Goal: Task Accomplishment & Management: Manage account settings

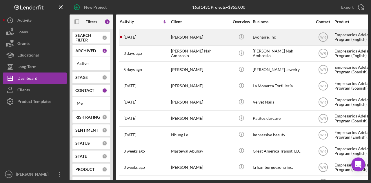
click at [190, 39] on div "Jaeabel Echiribel" at bounding box center [200, 37] width 58 height 15
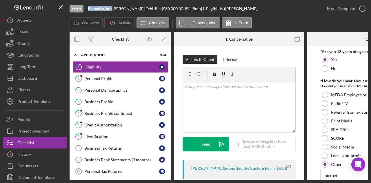
drag, startPoint x: 108, startPoint y: 11, endPoint x: 88, endPoint y: 12, distance: 20.6
click at [88, 12] on div "Open Evonaire, Inc | Jaeabel Echiribel | $30,000.00 8 % 48 mo | 1. Eligibility …" at bounding box center [196, 8] width 252 height 17
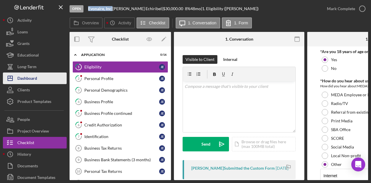
click at [28, 79] on div "Dashboard" at bounding box center [27, 78] width 20 height 13
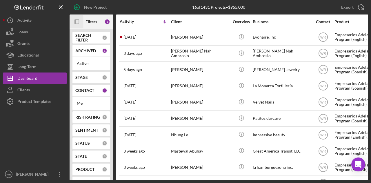
click at [79, 22] on icon "Icon/Panel Side Expand" at bounding box center [76, 21] width 13 height 13
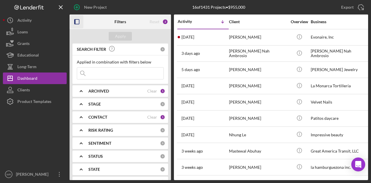
click at [98, 119] on b "CONTACT" at bounding box center [97, 117] width 19 height 5
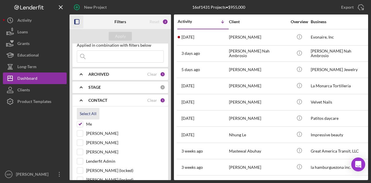
scroll to position [29, 0]
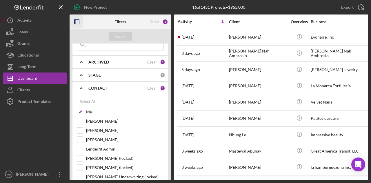
click at [101, 139] on label "Gloria Murillo" at bounding box center [125, 140] width 78 height 6
click at [83, 139] on input "Gloria Murillo" at bounding box center [80, 140] width 6 height 6
click at [120, 37] on div "Apply" at bounding box center [120, 36] width 11 height 9
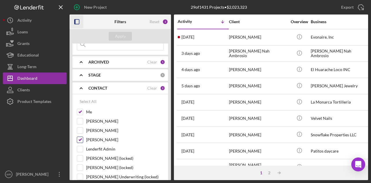
click at [102, 139] on label "Gloria Murillo" at bounding box center [125, 140] width 78 height 6
click at [83, 139] on input "Gloria Murillo" at bounding box center [80, 140] width 6 height 6
checkbox input "false"
click at [118, 32] on div "Apply" at bounding box center [120, 36] width 101 height 14
click at [118, 34] on div "Apply" at bounding box center [120, 36] width 11 height 9
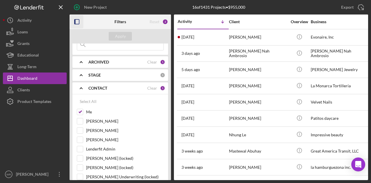
click at [75, 19] on icon "button" at bounding box center [76, 21] width 13 height 13
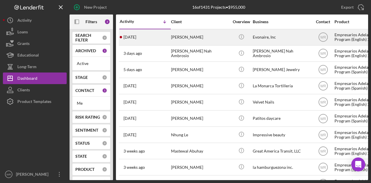
click at [188, 41] on div "Jaeabel Echiribel" at bounding box center [200, 37] width 58 height 15
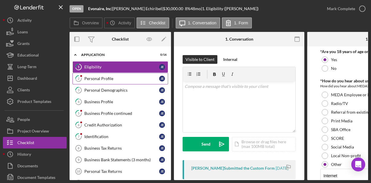
click at [97, 80] on div "Personal Profile" at bounding box center [121, 78] width 75 height 5
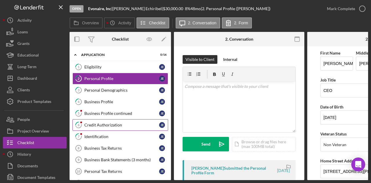
click at [88, 120] on link "6 Credit Authorization J E" at bounding box center [120, 125] width 96 height 12
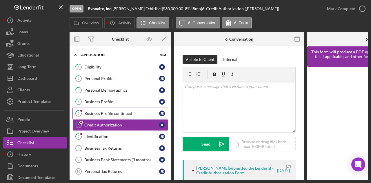
click at [92, 112] on div "Business Profile continued" at bounding box center [121, 113] width 75 height 5
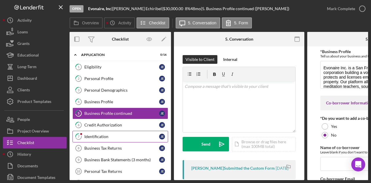
click at [86, 134] on div "Identification" at bounding box center [121, 136] width 75 height 5
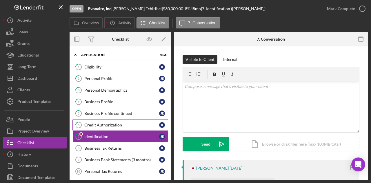
click at [95, 120] on link "6 Credit Authorization J E" at bounding box center [120, 125] width 96 height 12
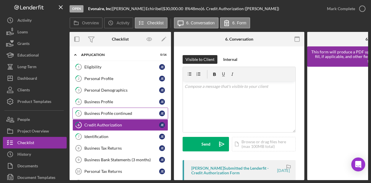
click at [100, 108] on link "5 Business Profile continued J E" at bounding box center [120, 114] width 96 height 12
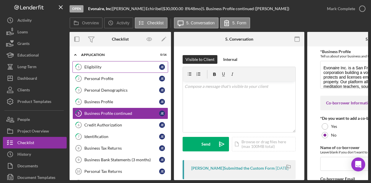
drag, startPoint x: 109, startPoint y: 76, endPoint x: 110, endPoint y: 72, distance: 3.6
click at [110, 76] on div "Personal Profile" at bounding box center [121, 78] width 75 height 5
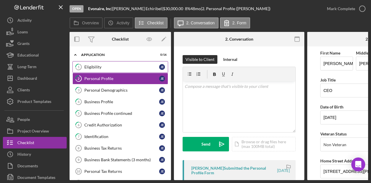
click at [112, 65] on div "Eligibility" at bounding box center [121, 67] width 75 height 5
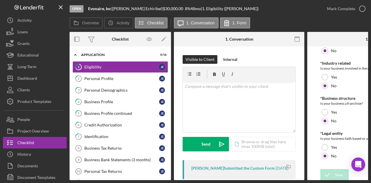
scroll to position [312, 0]
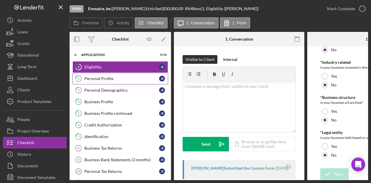
click at [129, 81] on link "2 Personal Profile J E" at bounding box center [120, 79] width 96 height 12
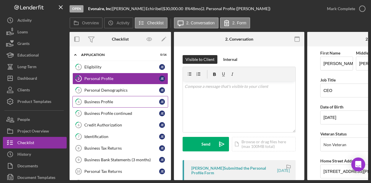
click at [119, 97] on link "4 Business Profile J E" at bounding box center [120, 102] width 96 height 12
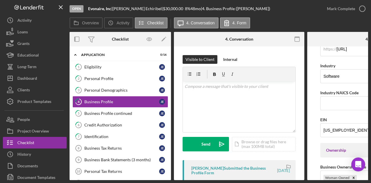
scroll to position [145, 0]
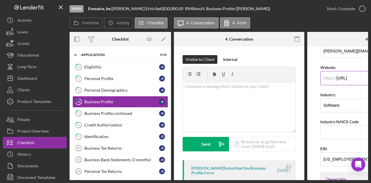
drag, startPoint x: 366, startPoint y: 76, endPoint x: 323, endPoint y: 77, distance: 42.9
click at [323, 77] on div "https:// Website www.evonaire.ai" at bounding box center [372, 74] width 104 height 21
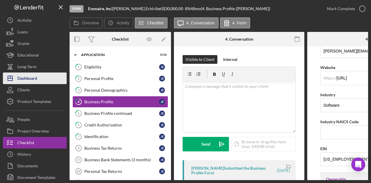
click at [38, 78] on button "Icon/Dashboard Dashboard" at bounding box center [35, 78] width 64 height 12
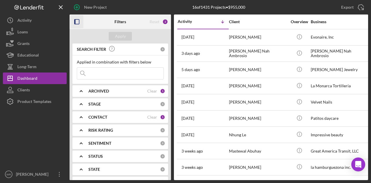
click at [77, 22] on icon "button" at bounding box center [76, 21] width 13 height 13
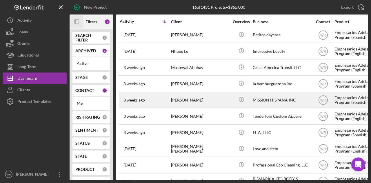
scroll to position [113, 0]
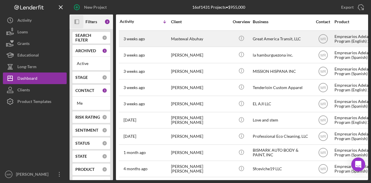
click at [201, 35] on div "Mastewal Abuhay" at bounding box center [200, 38] width 58 height 15
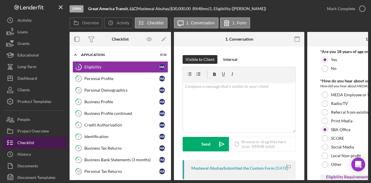
scroll to position [14, 0]
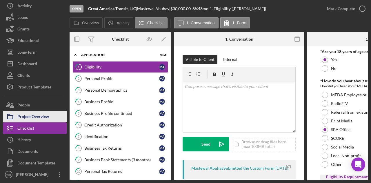
click at [41, 119] on div "Project Overview" at bounding box center [33, 117] width 32 height 13
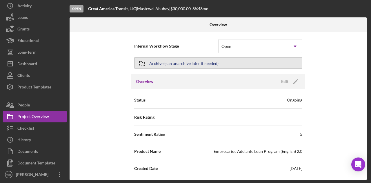
click at [199, 63] on div "Archive (can unarchive later if needed)" at bounding box center [183, 63] width 69 height 10
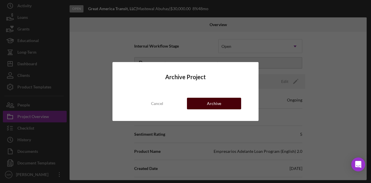
click at [215, 102] on div "Archive" at bounding box center [214, 104] width 14 height 12
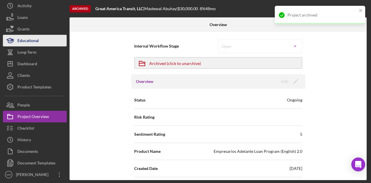
click at [30, 60] on div "Dashboard" at bounding box center [27, 64] width 20 height 13
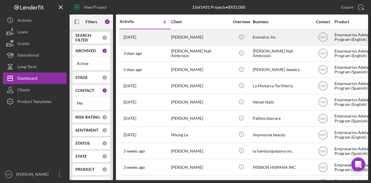
click at [209, 41] on div "Jaeabel Echiribel" at bounding box center [200, 37] width 58 height 15
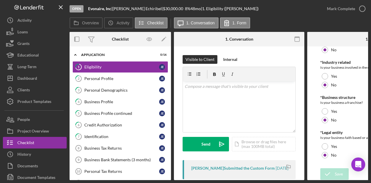
scroll to position [312, 0]
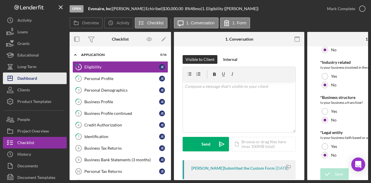
click at [39, 75] on button "Icon/Dashboard Dashboard" at bounding box center [35, 78] width 64 height 12
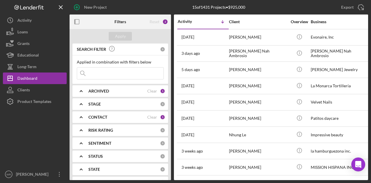
click at [98, 117] on b "CONTACT" at bounding box center [97, 117] width 19 height 5
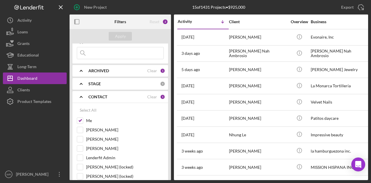
scroll to position [116, 0]
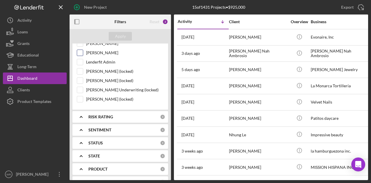
click at [103, 51] on label "Gloria Murillo" at bounding box center [125, 53] width 78 height 6
click at [83, 51] on input "Gloria Murillo" at bounding box center [80, 53] width 6 height 6
click at [122, 36] on div "Apply" at bounding box center [120, 36] width 11 height 9
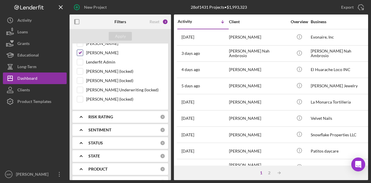
click at [108, 51] on label "Gloria Murillo" at bounding box center [125, 53] width 78 height 6
click at [83, 51] on input "Gloria Murillo" at bounding box center [80, 53] width 6 height 6
checkbox input "false"
click at [120, 39] on div "Apply" at bounding box center [120, 36] width 11 height 9
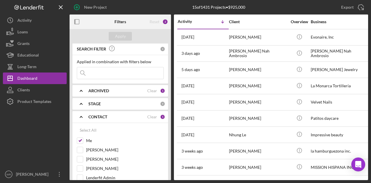
scroll to position [0, 0]
click at [75, 22] on rect "button" at bounding box center [74, 21] width 1 height 5
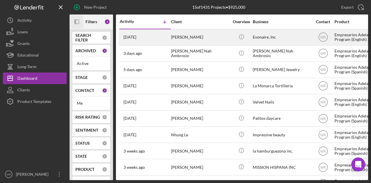
click at [180, 37] on div "Jaeabel Echiribel" at bounding box center [200, 37] width 58 height 15
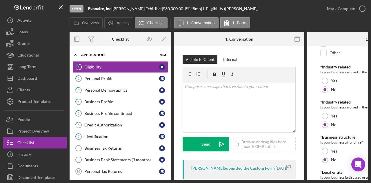
scroll to position [312, 0]
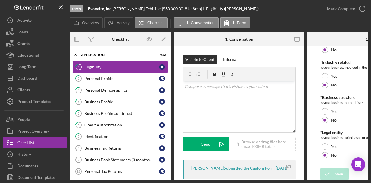
drag, startPoint x: 304, startPoint y: 178, endPoint x: 330, endPoint y: 178, distance: 25.8
click at [330, 178] on div "Overview Internal Workflow Stage Open Icon/Dropdown Arrow Archive (can unarchiv…" at bounding box center [219, 106] width 299 height 148
click at [315, 159] on form "*Are you 18 years of age or older? Yes No *How do you hear about us? How did yo…" at bounding box center [372, 113] width 130 height 134
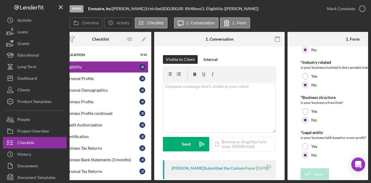
scroll to position [0, 0]
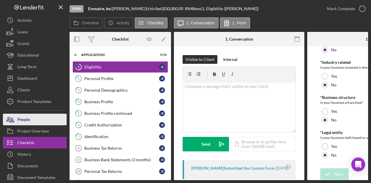
click at [28, 123] on div "People" at bounding box center [23, 120] width 12 height 13
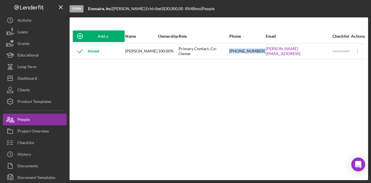
drag, startPoint x: 250, startPoint y: 53, endPoint x: 279, endPoint y: 54, distance: 29.9
click at [279, 54] on tr "Joined Jaeabel Echiribel 100.00% Primary Contact, Co-Owner (415) 613-7367 Jaeab…" at bounding box center [218, 50] width 293 height 15
copy tr "(415) 613-7367"
click at [94, 85] on div "Add a Participant Name Ownership Role Phone Email Checklist Actions Joined Jaea…" at bounding box center [219, 98] width 299 height 139
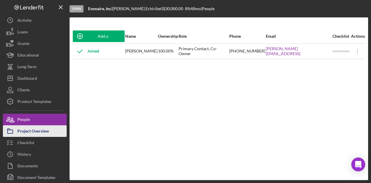
click at [41, 131] on div "Project Overview" at bounding box center [33, 131] width 32 height 13
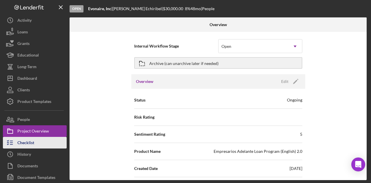
click at [37, 142] on button "Checklist" at bounding box center [35, 143] width 64 height 12
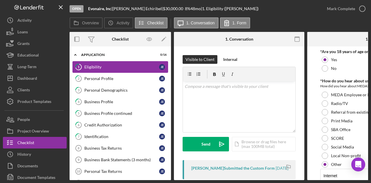
click at [101, 72] on link "1 Eligibility J E" at bounding box center [120, 67] width 96 height 12
click at [101, 76] on div "Personal Profile" at bounding box center [121, 78] width 75 height 5
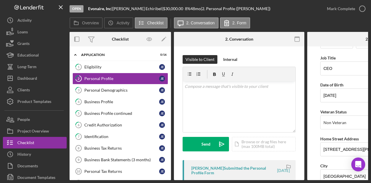
scroll to position [29, 0]
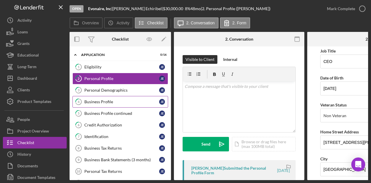
click at [104, 103] on div "Business Profile" at bounding box center [121, 101] width 75 height 5
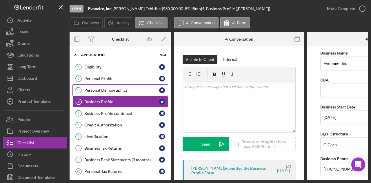
click at [105, 89] on div "Personal Demographics" at bounding box center [121, 90] width 75 height 5
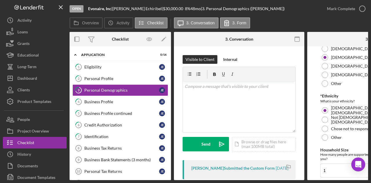
scroll to position [145, 0]
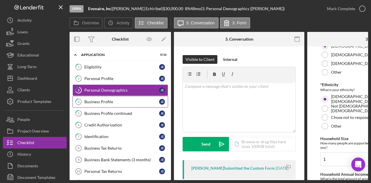
click at [106, 104] on link "4 Business Profile J E" at bounding box center [120, 102] width 96 height 12
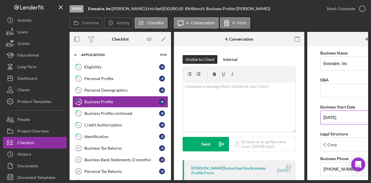
click at [347, 122] on input "05/30/2024" at bounding box center [372, 117] width 104 height 14
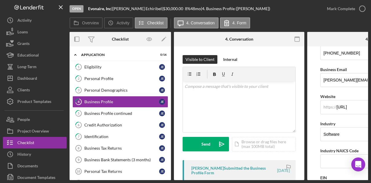
scroll to position [174, 0]
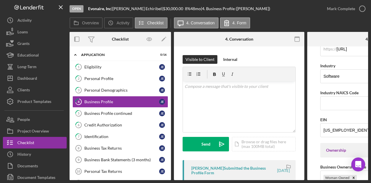
type input "05/30/2025"
click at [315, 107] on form "Business Name Evonaire, Inc DBA Business Start Date 05/30/2025 Legal Structure …" at bounding box center [372, 113] width 130 height 134
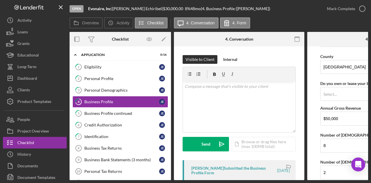
scroll to position [620, 0]
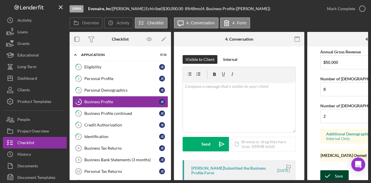
click at [339, 171] on div "Save" at bounding box center [339, 176] width 8 height 12
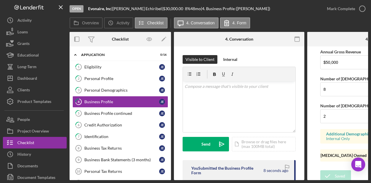
click at [314, 116] on form "Business Name Evonaire, Inc DBA Business Start Date 05/30/2025 Legal Structure …" at bounding box center [372, 113] width 130 height 134
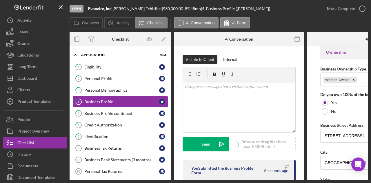
scroll to position [156, 0]
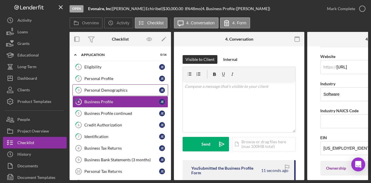
click at [102, 86] on link "3 Personal Demographics J E" at bounding box center [120, 90] width 96 height 12
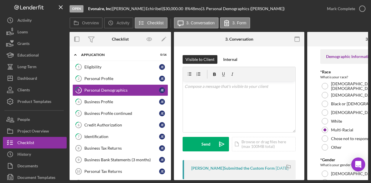
click at [316, 111] on form "Demographic Information *Race What is your race? American Indian or Alaska Nati…" at bounding box center [372, 113] width 130 height 134
click at [137, 81] on link "2 Personal Profile J E" at bounding box center [120, 79] width 96 height 12
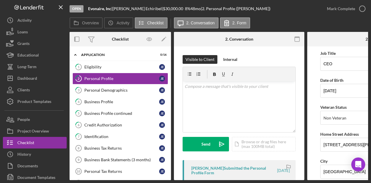
scroll to position [58, 0]
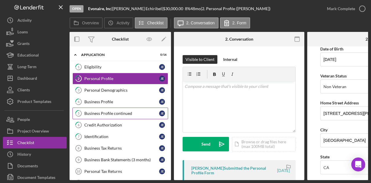
drag, startPoint x: 116, startPoint y: 112, endPoint x: 114, endPoint y: 111, distance: 3.1
click at [116, 112] on div "Business Profile continued" at bounding box center [121, 113] width 75 height 5
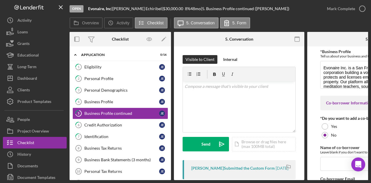
drag, startPoint x: 250, startPoint y: 180, endPoint x: 320, endPoint y: 178, distance: 69.6
click at [320, 178] on div "Overview Internal Workflow Stage Open Icon/Dropdown Arrow Archive (can unarchiv…" at bounding box center [219, 106] width 299 height 148
click at [100, 135] on div "Identification" at bounding box center [121, 136] width 75 height 5
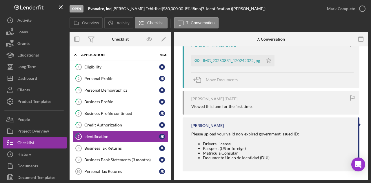
scroll to position [125, 0]
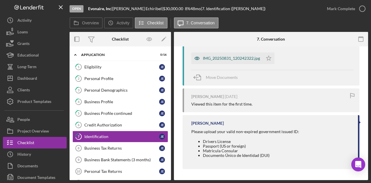
click at [232, 57] on div "IMG_20250831_120242322.jpg" at bounding box center [231, 58] width 57 height 5
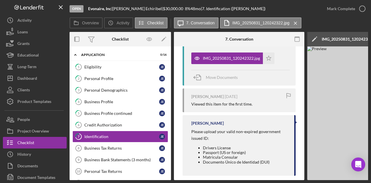
drag, startPoint x: 278, startPoint y: 180, endPoint x: 294, endPoint y: 179, distance: 16.3
click at [294, 179] on div "Open Evonaire, Inc | Jaeabel Echiribel | $30,000.00 8 % 48 mo | 7. Identificati…" at bounding box center [185, 91] width 371 height 183
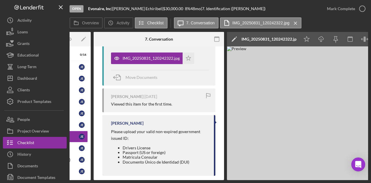
scroll to position [0, 0]
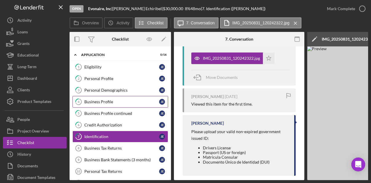
click at [102, 101] on div "Business Profile" at bounding box center [121, 101] width 75 height 5
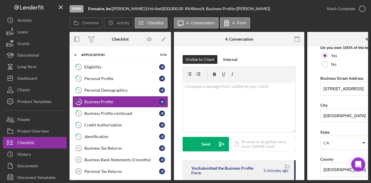
scroll to position [348, 0]
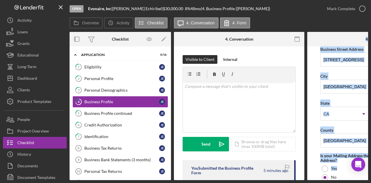
drag, startPoint x: 299, startPoint y: 180, endPoint x: 327, endPoint y: 179, distance: 27.6
click at [327, 179] on div "Open Evonaire, Inc | Jaeabel Echiribel | $30,000.00 8 % 48 mo | 4. Business Pro…" at bounding box center [185, 91] width 371 height 183
click at [313, 171] on form "Business Name Evonaire, Inc DBA Business Start Date 05/30/2025 Legal Structure …" at bounding box center [372, 113] width 130 height 134
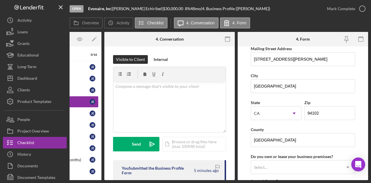
scroll to position [493, 0]
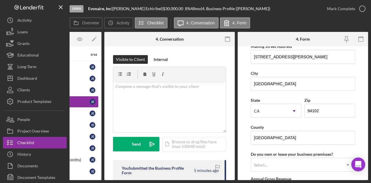
click at [249, 123] on form "Business Name Evonaire, Inc DBA Business Start Date 05/30/2025 Legal Structure …" at bounding box center [303, 113] width 130 height 134
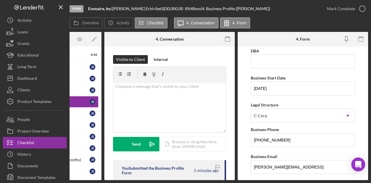
scroll to position [116, 0]
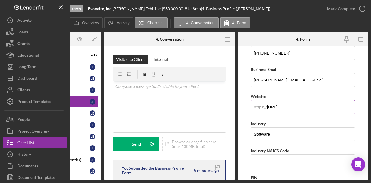
drag, startPoint x: 305, startPoint y: 104, endPoint x: 270, endPoint y: 108, distance: 35.9
click at [264, 108] on input "www.evonaire.ai" at bounding box center [303, 107] width 104 height 14
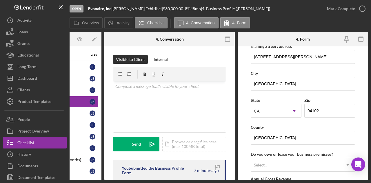
scroll to position [620, 0]
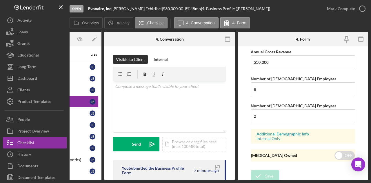
click at [243, 130] on form "Business Name Evonaire, Inc DBA Business Start Date 05/30/2025 Legal Structure …" at bounding box center [303, 113] width 130 height 134
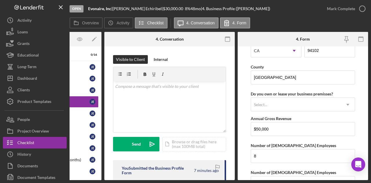
scroll to position [504, 0]
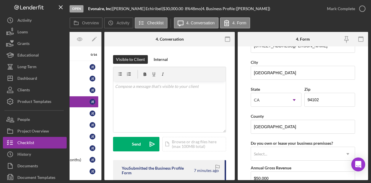
click at [243, 125] on form "Business Name Evonaire, Inc DBA Business Start Date 05/30/2025 Legal Structure …" at bounding box center [303, 113] width 130 height 134
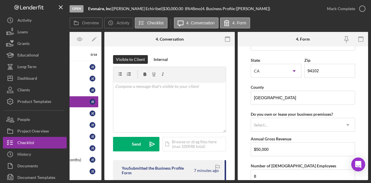
click at [243, 126] on form "Business Name Evonaire, Inc DBA Business Start Date 05/30/2025 Legal Structure …" at bounding box center [303, 113] width 130 height 134
click at [254, 151] on input "$50,000" at bounding box center [303, 149] width 104 height 14
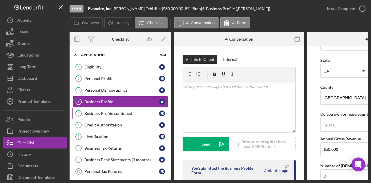
click at [126, 114] on div "Business Profile continued" at bounding box center [121, 113] width 75 height 5
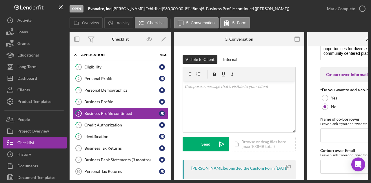
scroll to position [44, 0]
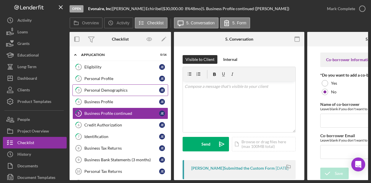
click at [111, 88] on div "Personal Demographics" at bounding box center [121, 90] width 75 height 5
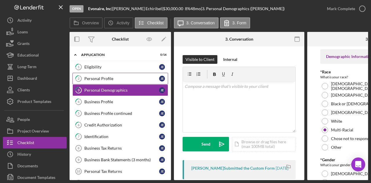
click at [115, 76] on link "2 Personal Profile J E" at bounding box center [120, 79] width 96 height 12
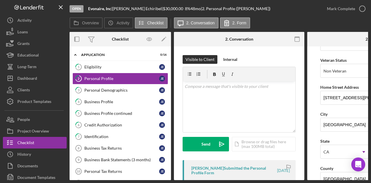
scroll to position [87, 0]
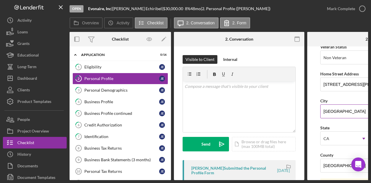
click at [320, 107] on form "First Name Jaeabel Middle Name Brianna Last Name Echiribel Job Title CEO Date o…" at bounding box center [372, 113] width 130 height 134
click at [317, 104] on form "First Name Jaeabel Middle Name Brianna Last Name Echiribel Job Title CEO Date o…" at bounding box center [372, 113] width 130 height 134
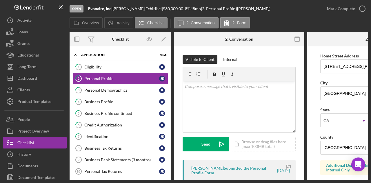
scroll to position [116, 0]
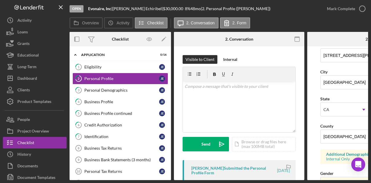
click at [315, 177] on form "First Name Jaeabel Middle Name Brianna Last Name Echiribel Job Title CEO Date o…" at bounding box center [372, 113] width 130 height 134
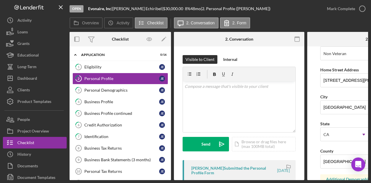
scroll to position [79, 0]
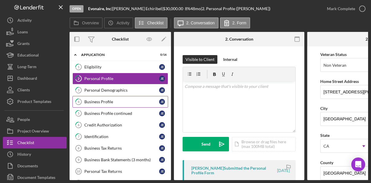
click at [120, 103] on link "4 Business Profile J E" at bounding box center [120, 102] width 96 height 12
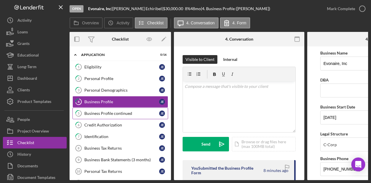
click at [115, 114] on div "Business Profile continued" at bounding box center [121, 113] width 75 height 5
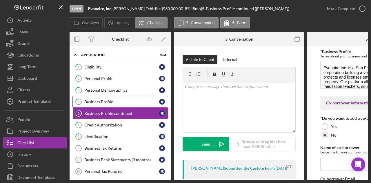
click at [119, 102] on div "Business Profile" at bounding box center [121, 101] width 75 height 5
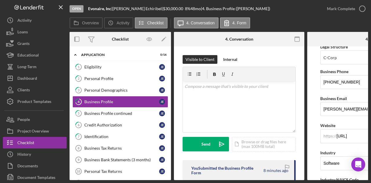
click at [315, 123] on form "Business Name Evonaire, Inc DBA Business Start Date 05/30/2025 Legal Structure …" at bounding box center [372, 113] width 130 height 134
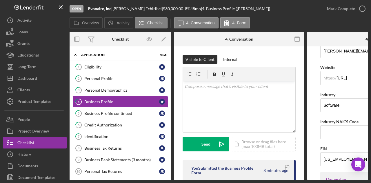
scroll to position [0, 70]
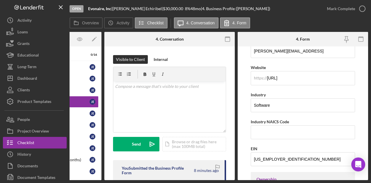
click at [358, 112] on form "Business Name Evonaire, Inc DBA Business Start Date 05/30/2025 Legal Structure …" at bounding box center [303, 113] width 130 height 134
click at [249, 108] on form "Business Name Evonaire, Inc DBA Business Start Date 05/30/2025 Legal Structure …" at bounding box center [303, 113] width 130 height 134
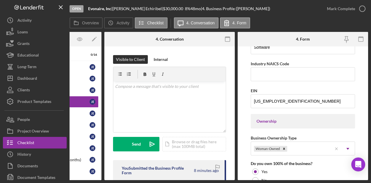
click at [245, 104] on form "Business Name Evonaire, Inc DBA Business Start Date 05/30/2025 Legal Structure …" at bounding box center [303, 113] width 130 height 134
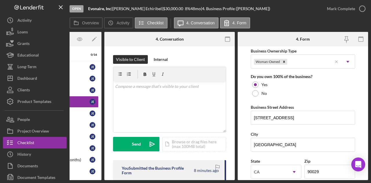
click at [241, 107] on form "Business Name Evonaire, Inc DBA Business Start Date 05/30/2025 Legal Structure …" at bounding box center [303, 113] width 130 height 134
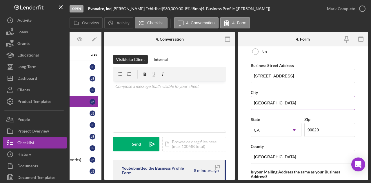
scroll to position [319, 0]
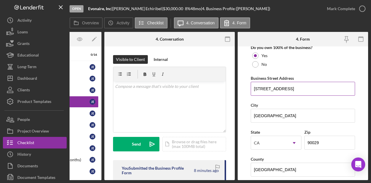
drag, startPoint x: 309, startPoint y: 87, endPoint x: 252, endPoint y: 83, distance: 57.2
click at [252, 83] on input "943 N Hobart Boulevard" at bounding box center [303, 89] width 104 height 14
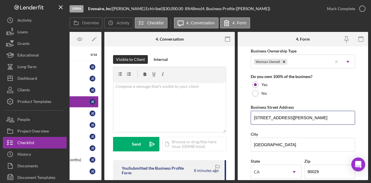
type input "344 ellis street"
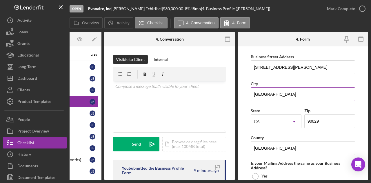
scroll to position [348, 0]
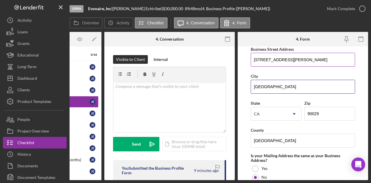
type input "san francisco"
click at [263, 60] on input "344 ellis street" at bounding box center [303, 60] width 104 height 14
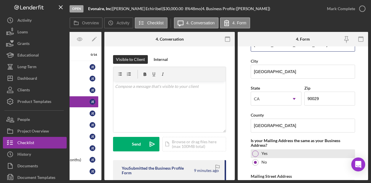
scroll to position [406, 0]
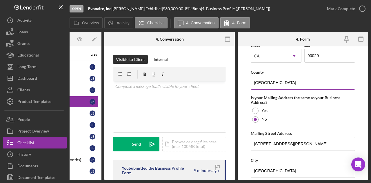
type input "344 Ellis street"
drag, startPoint x: 265, startPoint y: 84, endPoint x: 248, endPoint y: 84, distance: 17.4
click at [248, 84] on form "Business Name Evonaire, Inc DBA Business Start Date 05/30/2025 Legal Structure …" at bounding box center [303, 113] width 130 height 134
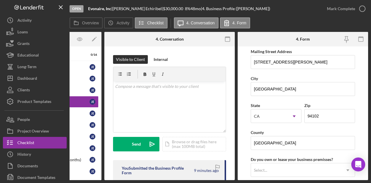
scroll to position [493, 0]
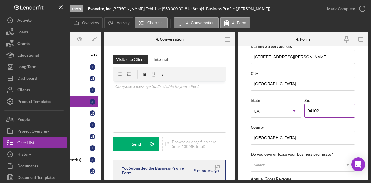
type input "San francisco"
drag, startPoint x: 332, startPoint y: 107, endPoint x: 291, endPoint y: 107, distance: 41.2
click at [291, 107] on div "State CA Icon/Dropdown Arrow Zip 94102" at bounding box center [303, 110] width 104 height 27
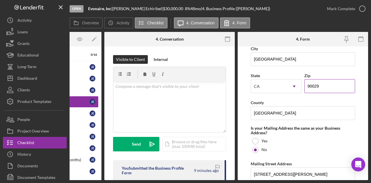
scroll to position [348, 0]
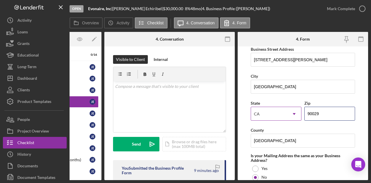
drag, startPoint x: 311, startPoint y: 112, endPoint x: 281, endPoint y: 112, distance: 29.9
click at [281, 112] on div "State CA Icon/Dropdown Arrow Zip 90029" at bounding box center [303, 112] width 104 height 27
paste input "4102"
type input "94102"
click at [245, 117] on form "Business Name Evonaire, Inc DBA Business Start Date 05/30/2025 Legal Structure …" at bounding box center [303, 113] width 130 height 134
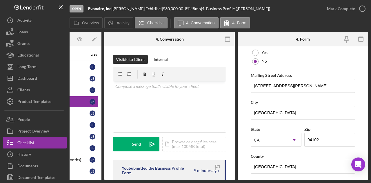
scroll to position [493, 0]
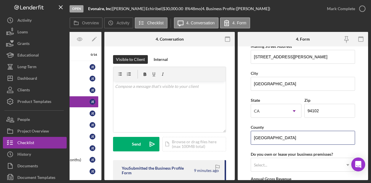
drag, startPoint x: 280, startPoint y: 132, endPoint x: 230, endPoint y: 128, distance: 50.0
click at [230, 128] on div "Overview Internal Workflow Stage Open Icon/Dropdown Arrow Archive (can unarchiv…" at bounding box center [219, 106] width 299 height 148
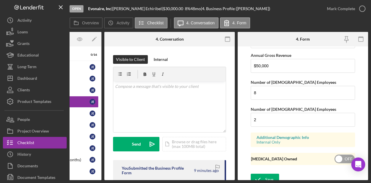
scroll to position [620, 0]
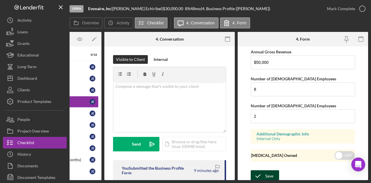
type input "[GEOGRAPHIC_DATA][PERSON_NAME]"
click at [271, 170] on div "Save" at bounding box center [269, 176] width 8 height 12
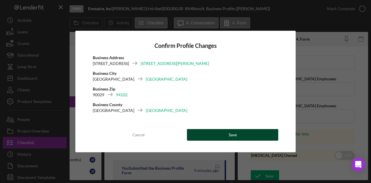
click at [245, 138] on button "Save" at bounding box center [232, 135] width 91 height 12
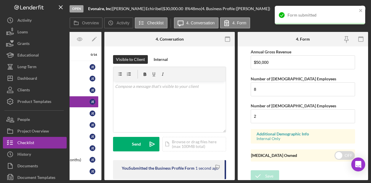
click at [99, 178] on div "1 Eligibility J E 2 Personal Profile J E 3 Personal Demographics J E 4 Business…" at bounding box center [50, 155] width 101 height 188
click at [99, 180] on div "Overview Internal Workflow Stage Open Icon/Dropdown Arrow Archive (can unarchiv…" at bounding box center [219, 106] width 299 height 148
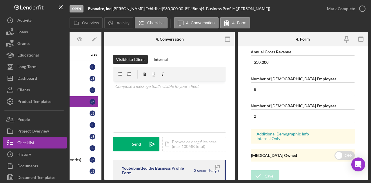
scroll to position [0, 0]
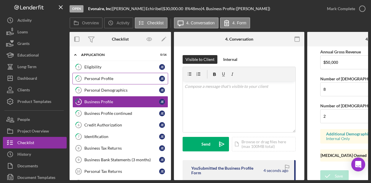
click at [119, 79] on div "Personal Profile" at bounding box center [121, 78] width 75 height 5
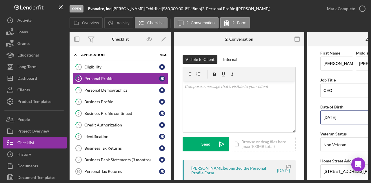
drag, startPoint x: 350, startPoint y: 119, endPoint x: 305, endPoint y: 117, distance: 45.5
click at [305, 117] on div "Overview Internal Workflow Stage Open Icon/Dropdown Arrow Archive (can unarchiv…" at bounding box center [219, 106] width 299 height 148
type input "11/16/1992"
click at [322, 104] on label "Date of Birth" at bounding box center [331, 106] width 23 height 5
click at [322, 110] on input "11/16/1992" at bounding box center [372, 117] width 104 height 14
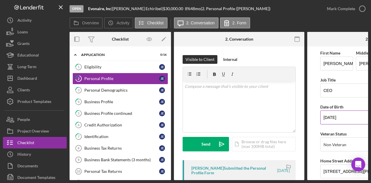
scroll to position [0, 54]
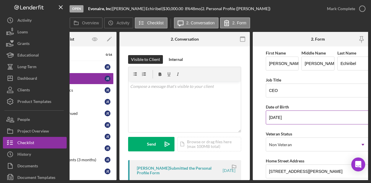
click at [271, 104] on label "Date of Birth" at bounding box center [277, 106] width 23 height 5
click at [271, 110] on input "11/16/1992" at bounding box center [318, 117] width 104 height 14
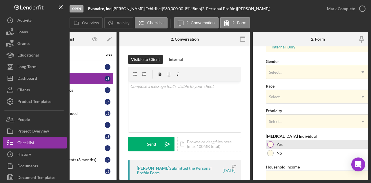
scroll to position [253, 0]
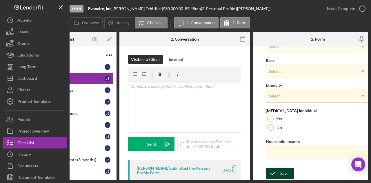
click at [279, 170] on icon "submit" at bounding box center [273, 173] width 14 height 14
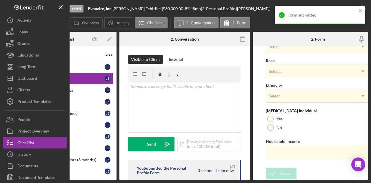
scroll to position [0, 0]
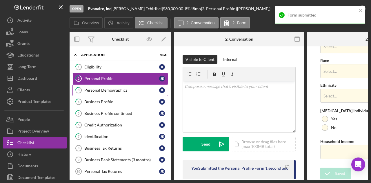
click at [104, 88] on div "Personal Demographics" at bounding box center [121, 90] width 75 height 5
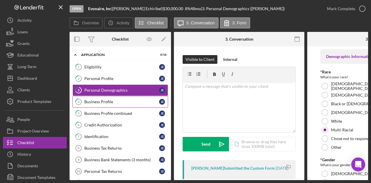
click at [105, 101] on div "Business Profile" at bounding box center [121, 101] width 75 height 5
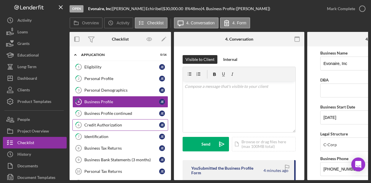
drag, startPoint x: 101, startPoint y: 123, endPoint x: 108, endPoint y: 124, distance: 7.0
click at [101, 123] on div "Credit Authorization" at bounding box center [121, 125] width 75 height 5
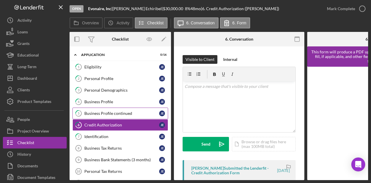
click at [94, 112] on div "Business Profile continued" at bounding box center [121, 113] width 75 height 5
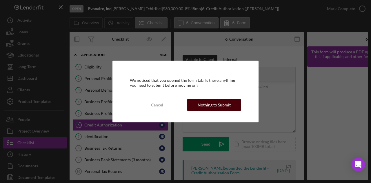
click at [217, 104] on div "Nothing to Submit" at bounding box center [214, 105] width 33 height 12
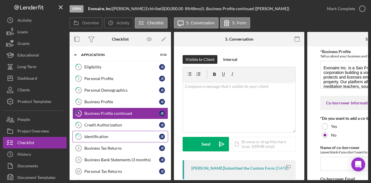
click at [111, 131] on link "7 Identification J E" at bounding box center [120, 137] width 96 height 12
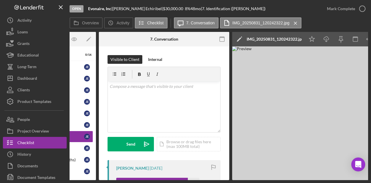
scroll to position [0, 76]
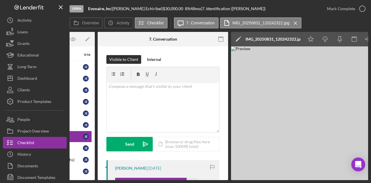
click at [96, 177] on div "Overview Internal Workflow Stage Open Icon/Dropdown Arrow Archive (can unarchiv…" at bounding box center [219, 106] width 299 height 148
click at [96, 180] on div "Open Evonaire, Inc | Jaeabel Echiribel | $30,000.00 8 % 48 mo | 7. Identificati…" at bounding box center [185, 91] width 371 height 183
click at [98, 180] on div "Open Evonaire, Inc | Jaeabel Echiribel | $30,000.00 8 % 48 mo | 7. Identificati…" at bounding box center [185, 91] width 371 height 183
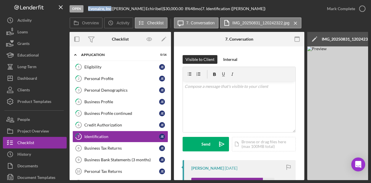
drag, startPoint x: 112, startPoint y: 8, endPoint x: 88, endPoint y: 9, distance: 23.8
click at [88, 9] on div "Open Evonaire, Inc | Jaeabel Echiribel | $30,000.00 8 % 48 mo | 7. Identificati…" at bounding box center [196, 8] width 252 height 17
copy b "Evonaire, Inc"
click at [124, 121] on link "6 Credit Authorization J E" at bounding box center [120, 125] width 96 height 12
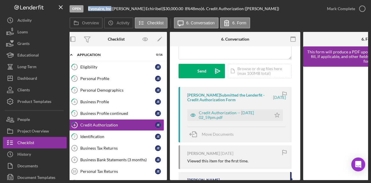
scroll to position [87, 0]
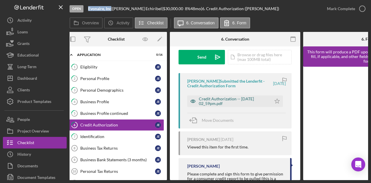
click at [225, 98] on div "Credit Authorization -- 2025-08-31 02_59pm.pdf" at bounding box center [234, 101] width 70 height 9
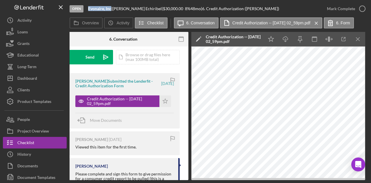
scroll to position [0, 0]
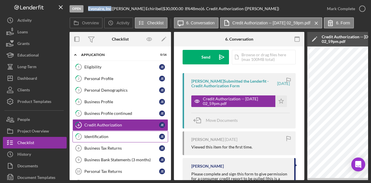
click at [118, 135] on div "Identification" at bounding box center [121, 136] width 75 height 5
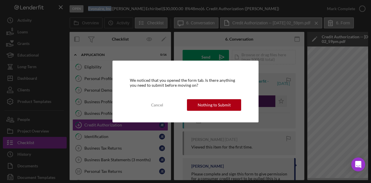
click at [220, 106] on div "Nothing to Submit" at bounding box center [214, 105] width 33 height 12
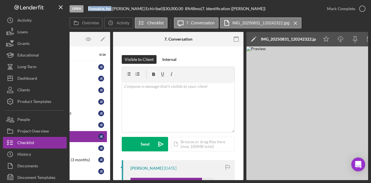
scroll to position [0, 66]
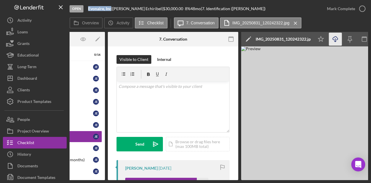
click at [335, 41] on icon "Icon/Download" at bounding box center [335, 39] width 13 height 13
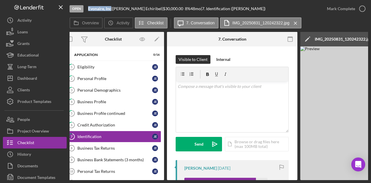
scroll to position [0, 0]
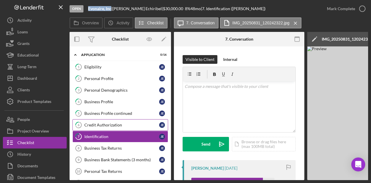
click at [114, 124] on div "Credit Authorization" at bounding box center [121, 125] width 75 height 5
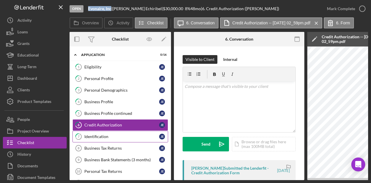
click at [105, 134] on div "Identification" at bounding box center [121, 136] width 75 height 5
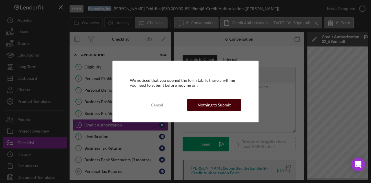
click at [212, 105] on div "Nothing to Submit" at bounding box center [214, 105] width 33 height 12
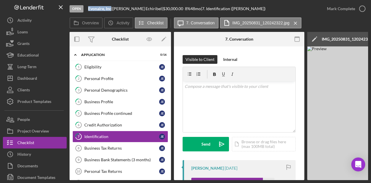
scroll to position [0, 113]
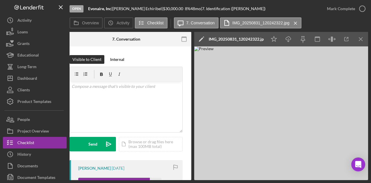
click at [123, 180] on div "Open Evonaire, Inc | Jaeabel Echiribel | $30,000.00 8 % 48 mo | 7. Identificati…" at bounding box center [185, 91] width 371 height 183
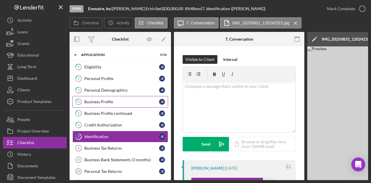
click at [121, 96] on link "4 Business Profile J E" at bounding box center [120, 102] width 96 height 12
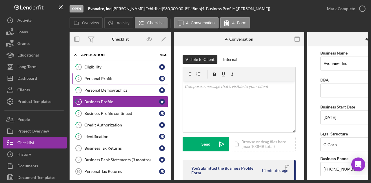
click at [129, 79] on div "Personal Profile" at bounding box center [121, 78] width 75 height 5
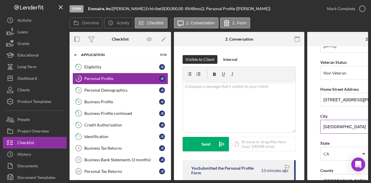
scroll to position [87, 0]
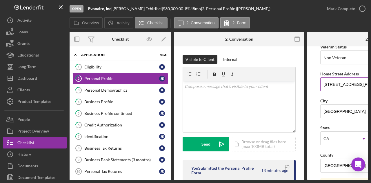
click at [352, 85] on input "344 Ellis st" at bounding box center [372, 84] width 104 height 14
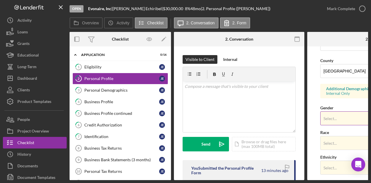
scroll to position [253, 0]
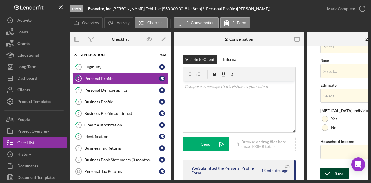
type input "344 Ellis st #23"
click at [335, 173] on div "Save" at bounding box center [339, 174] width 8 height 12
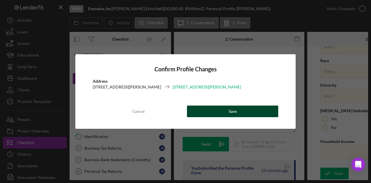
click at [254, 108] on button "Save" at bounding box center [232, 111] width 91 height 12
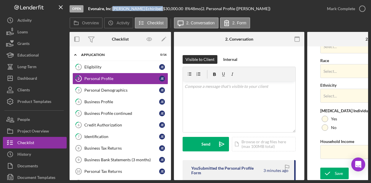
drag, startPoint x: 147, startPoint y: 9, endPoint x: 116, endPoint y: 8, distance: 30.7
click at [116, 8] on div "Jaeabel Echiribel |" at bounding box center [137, 8] width 50 height 5
copy div "Jaeabel Echiribel"
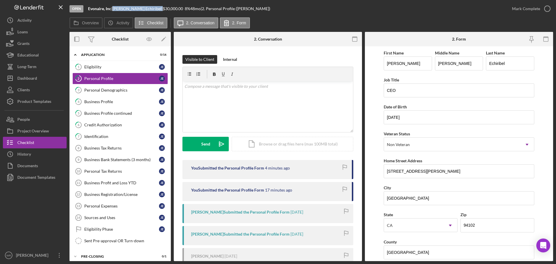
click at [143, 11] on div "Jaeabel Echiribel |" at bounding box center [137, 8] width 50 height 5
click at [142, 8] on div "Jaeabel Echiribel |" at bounding box center [137, 8] width 50 height 5
click at [32, 118] on button "People" at bounding box center [35, 120] width 64 height 12
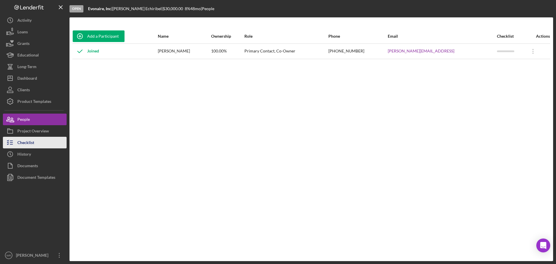
click at [35, 137] on button "Checklist" at bounding box center [35, 143] width 64 height 12
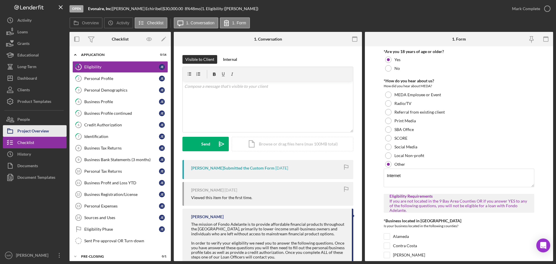
click at [34, 130] on div "Project Overview" at bounding box center [33, 131] width 32 height 13
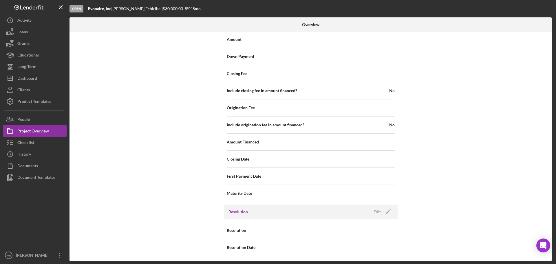
scroll to position [590, 0]
click at [371, 183] on icon "Icon/Edit" at bounding box center [388, 211] width 14 height 14
click at [371, 183] on div "Select..." at bounding box center [346, 229] width 70 height 13
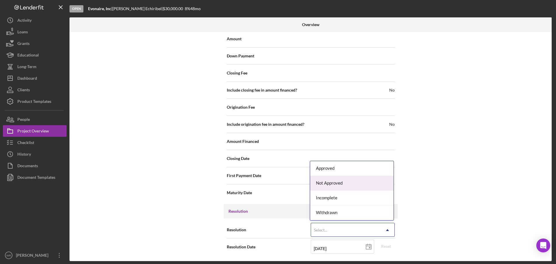
drag, startPoint x: 345, startPoint y: 186, endPoint x: 351, endPoint y: 187, distance: 6.0
click at [345, 183] on div "Not Approved" at bounding box center [351, 183] width 83 height 15
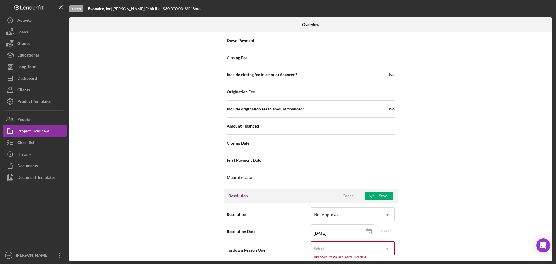
scroll to position [627, 0]
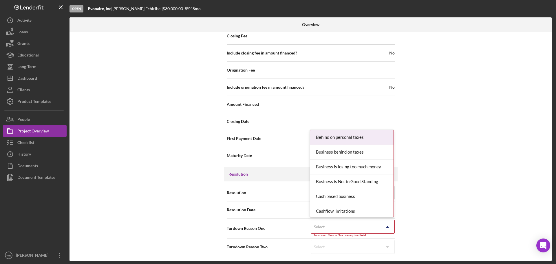
click at [371, 183] on icon "Icon/Dropdown Arrow" at bounding box center [388, 227] width 14 height 14
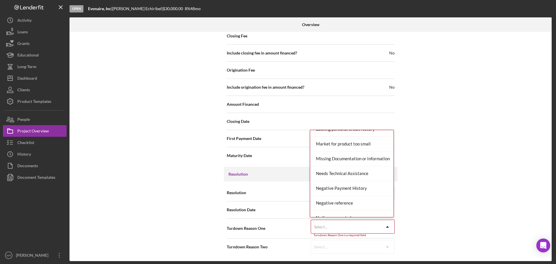
scroll to position [319, 0]
click at [365, 183] on div "Negative Payment History" at bounding box center [351, 188] width 83 height 15
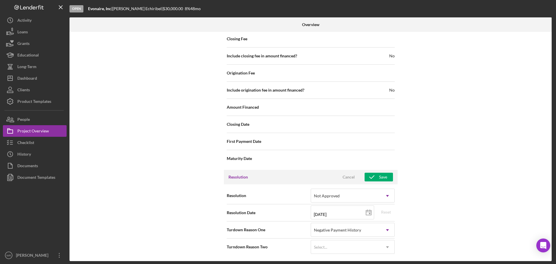
scroll to position [625, 0]
click at [371, 177] on div "Save" at bounding box center [383, 177] width 8 height 9
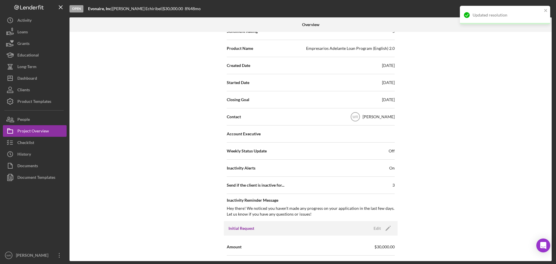
scroll to position [0, 0]
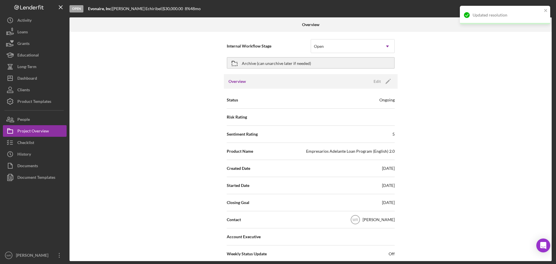
click at [314, 69] on div "Archive (can unarchive later if needed)" at bounding box center [311, 63] width 168 height 14
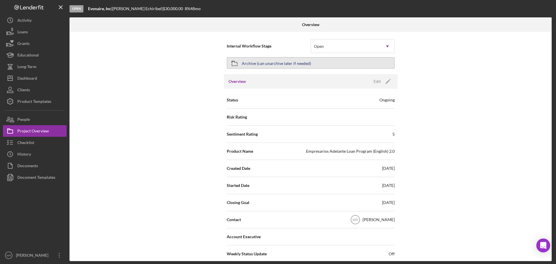
click at [313, 65] on button "Archive (can unarchive later if needed)" at bounding box center [311, 63] width 168 height 12
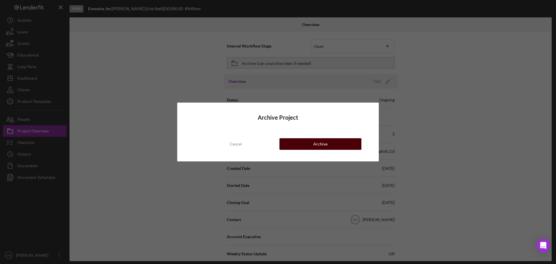
click at [329, 142] on button "Archive" at bounding box center [321, 144] width 82 height 12
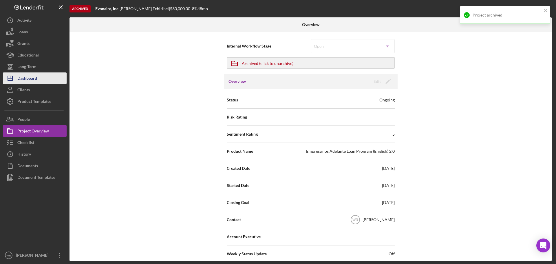
click at [28, 78] on div "Dashboard" at bounding box center [27, 78] width 20 height 13
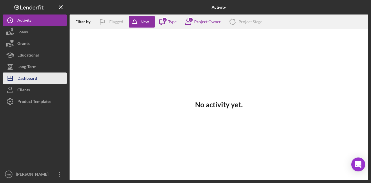
click at [31, 77] on div "Dashboard" at bounding box center [27, 78] width 20 height 13
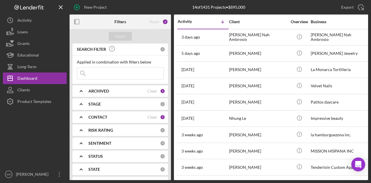
click at [107, 114] on div "CONTACT Clear 1" at bounding box center [126, 117] width 77 height 12
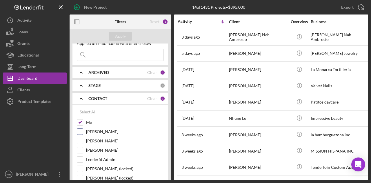
scroll to position [29, 0]
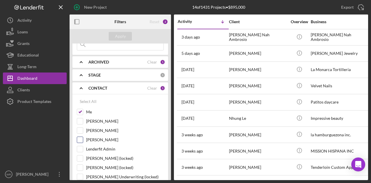
click at [103, 139] on label "Gloria Murillo" at bounding box center [125, 140] width 78 height 6
click at [83, 139] on input "Gloria Murillo" at bounding box center [80, 140] width 6 height 6
click at [121, 37] on div "Apply" at bounding box center [120, 36] width 11 height 9
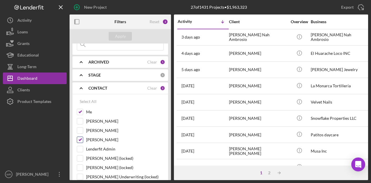
click at [96, 138] on label "Gloria Murillo" at bounding box center [125, 140] width 78 height 6
click at [83, 138] on input "Gloria Murillo" at bounding box center [80, 140] width 6 height 6
checkbox input "false"
click at [125, 34] on div "Apply" at bounding box center [120, 36] width 11 height 9
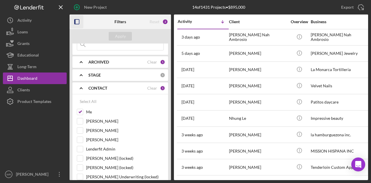
click at [78, 20] on icon "button" at bounding box center [76, 21] width 13 height 13
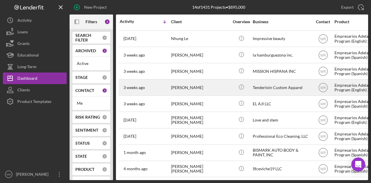
scroll to position [81, 0]
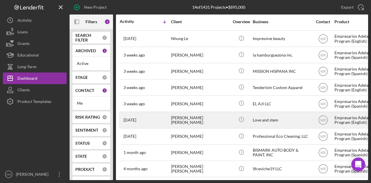
click at [188, 112] on div "[PERSON_NAME] [PERSON_NAME]" at bounding box center [200, 119] width 58 height 15
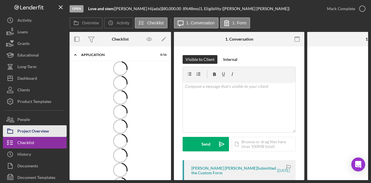
click at [44, 130] on div "Project Overview" at bounding box center [33, 131] width 32 height 13
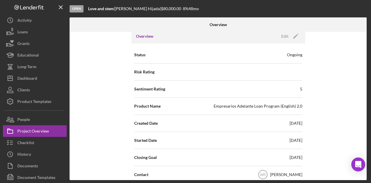
scroll to position [87, 0]
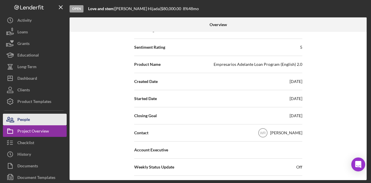
click at [46, 120] on button "People" at bounding box center [35, 120] width 64 height 12
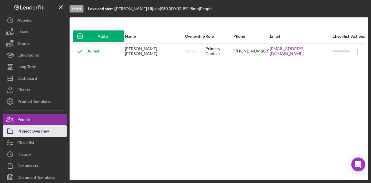
click at [40, 129] on div "Project Overview" at bounding box center [33, 131] width 32 height 13
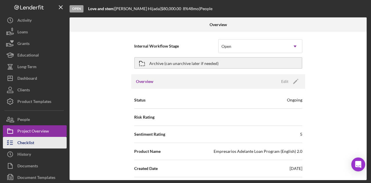
click at [31, 140] on div "Checklist" at bounding box center [25, 143] width 17 height 13
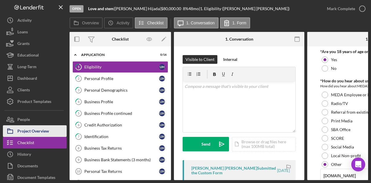
click at [38, 132] on div "Project Overview" at bounding box center [33, 131] width 32 height 13
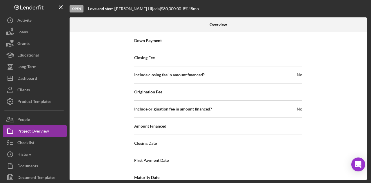
scroll to position [668, 0]
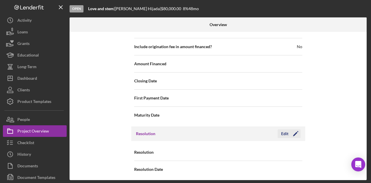
click at [289, 130] on icon "Icon/Edit" at bounding box center [295, 133] width 14 height 14
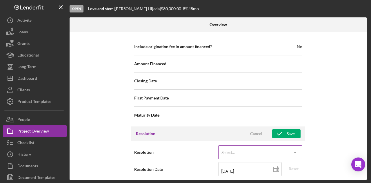
click at [264, 150] on div "Select..." at bounding box center [254, 152] width 70 height 13
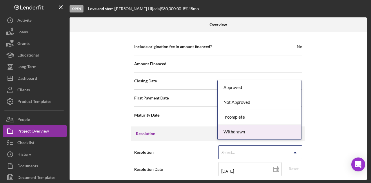
click at [248, 132] on div "Withdrawn" at bounding box center [259, 132] width 83 height 15
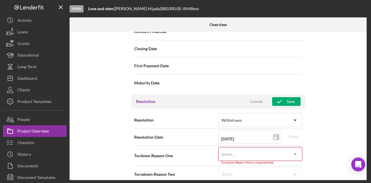
scroll to position [705, 0]
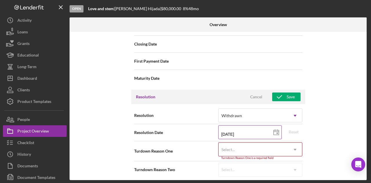
click at [262, 134] on input "[DATE]" at bounding box center [249, 132] width 63 height 14
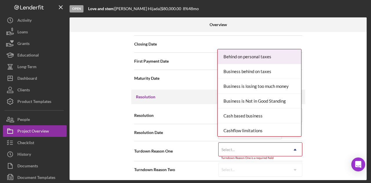
click at [263, 143] on div "Select..." at bounding box center [254, 149] width 70 height 13
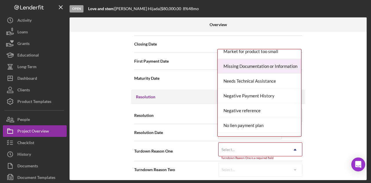
scroll to position [377, 0]
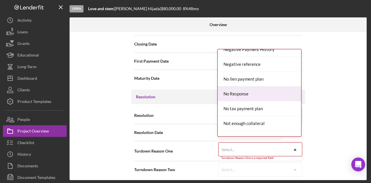
click at [255, 92] on div "No Response" at bounding box center [259, 93] width 83 height 15
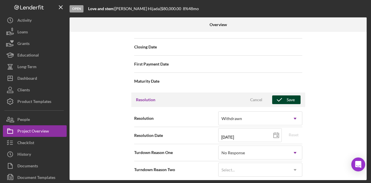
click at [292, 95] on div "Save" at bounding box center [291, 99] width 8 height 9
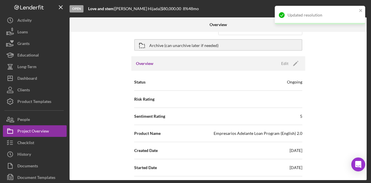
scroll to position [0, 0]
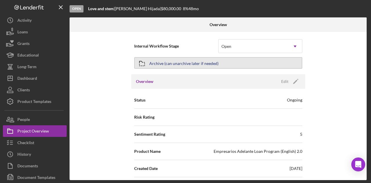
click at [181, 65] on div "Archive (can unarchive later if needed)" at bounding box center [183, 63] width 69 height 10
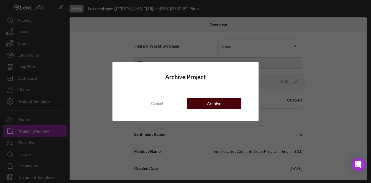
click at [218, 100] on div "Archive" at bounding box center [214, 104] width 14 height 12
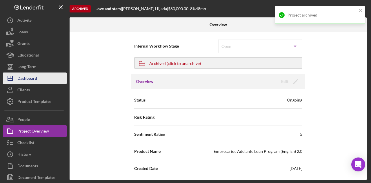
click at [33, 77] on div "Dashboard" at bounding box center [27, 78] width 20 height 13
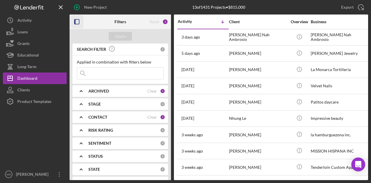
click at [76, 19] on rect "button" at bounding box center [76, 21] width 5 height 5
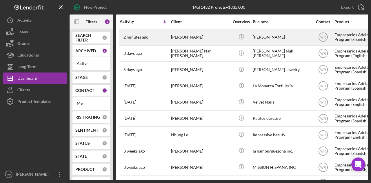
click at [199, 41] on div "[PERSON_NAME]" at bounding box center [200, 37] width 58 height 15
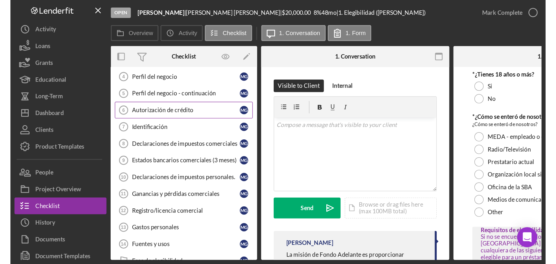
scroll to position [97, 0]
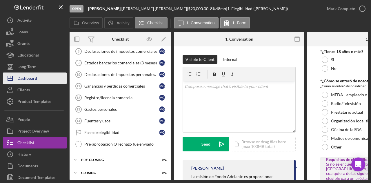
click at [54, 76] on button "Icon/Dashboard Dashboard" at bounding box center [35, 78] width 64 height 12
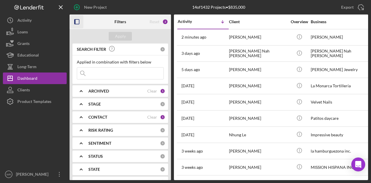
click at [75, 25] on icon "button" at bounding box center [76, 21] width 13 height 13
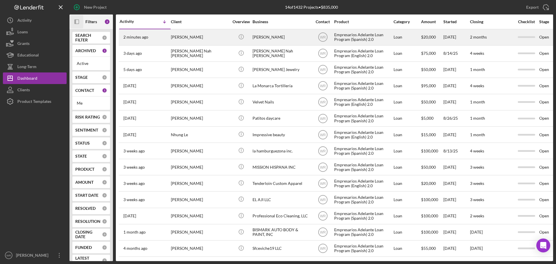
click at [177, 40] on div "[PERSON_NAME]" at bounding box center [200, 37] width 58 height 15
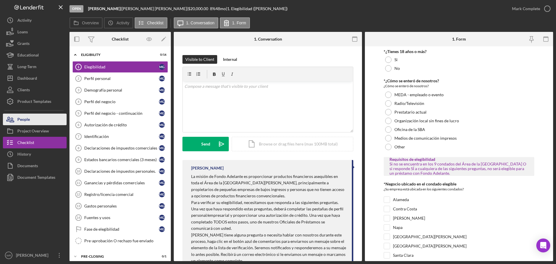
click at [25, 117] on div "People" at bounding box center [23, 120] width 12 height 13
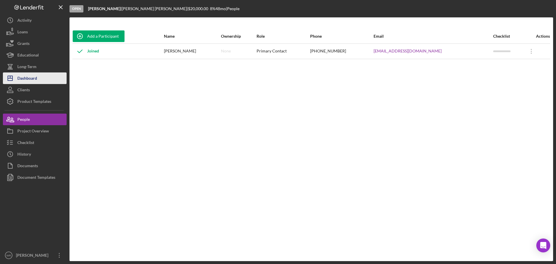
click at [31, 73] on div "Dashboard" at bounding box center [27, 78] width 20 height 13
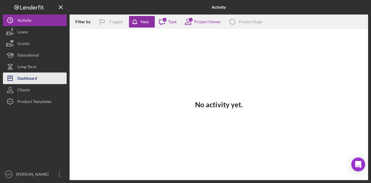
click at [40, 77] on button "Icon/Dashboard Dashboard" at bounding box center [35, 78] width 64 height 12
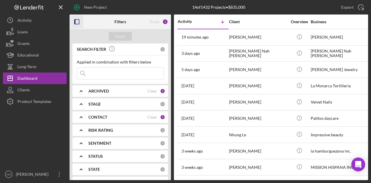
click at [78, 21] on icon "button" at bounding box center [76, 21] width 13 height 13
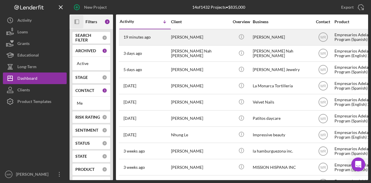
click at [197, 44] on div "[PERSON_NAME]" at bounding box center [200, 37] width 58 height 15
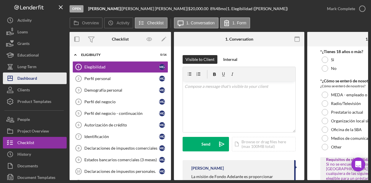
click at [31, 76] on div "Dashboard" at bounding box center [27, 78] width 20 height 13
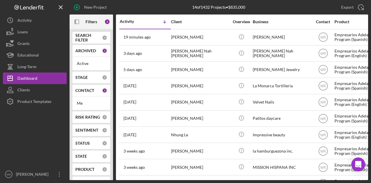
click at [59, 116] on div at bounding box center [35, 137] width 64 height 61
